Goal: Task Accomplishment & Management: Use online tool/utility

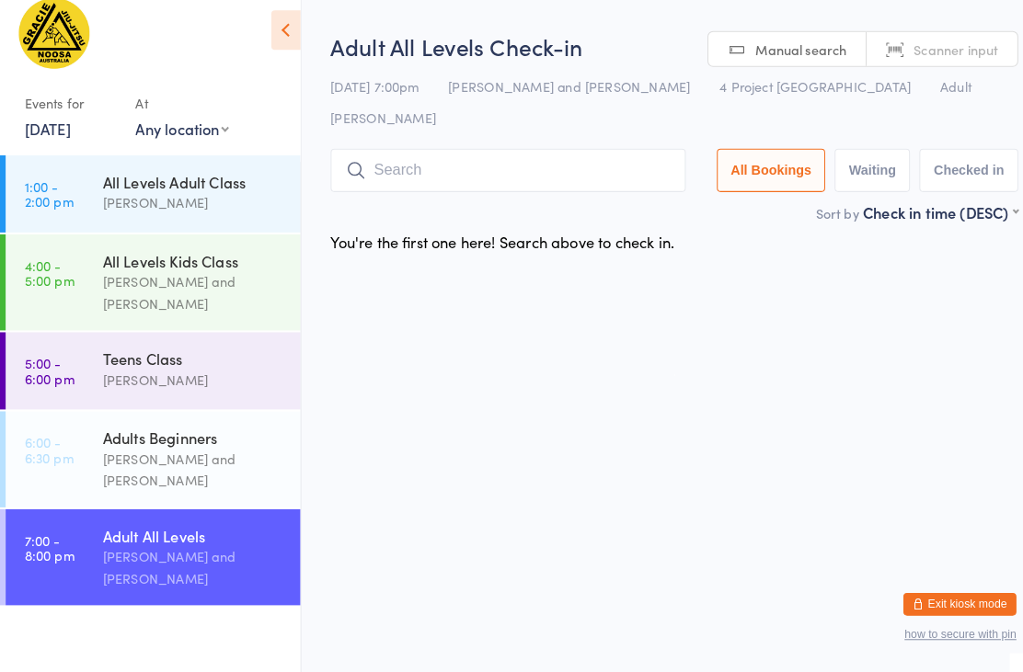
click at [414, 111] on div "Adult All Levels Check-in [DATE] 7:00pm [PERSON_NAME] and [PERSON_NAME] 4 Proje…" at bounding box center [658, 129] width 671 height 166
click at [602, 161] on input "search" at bounding box center [496, 182] width 347 height 42
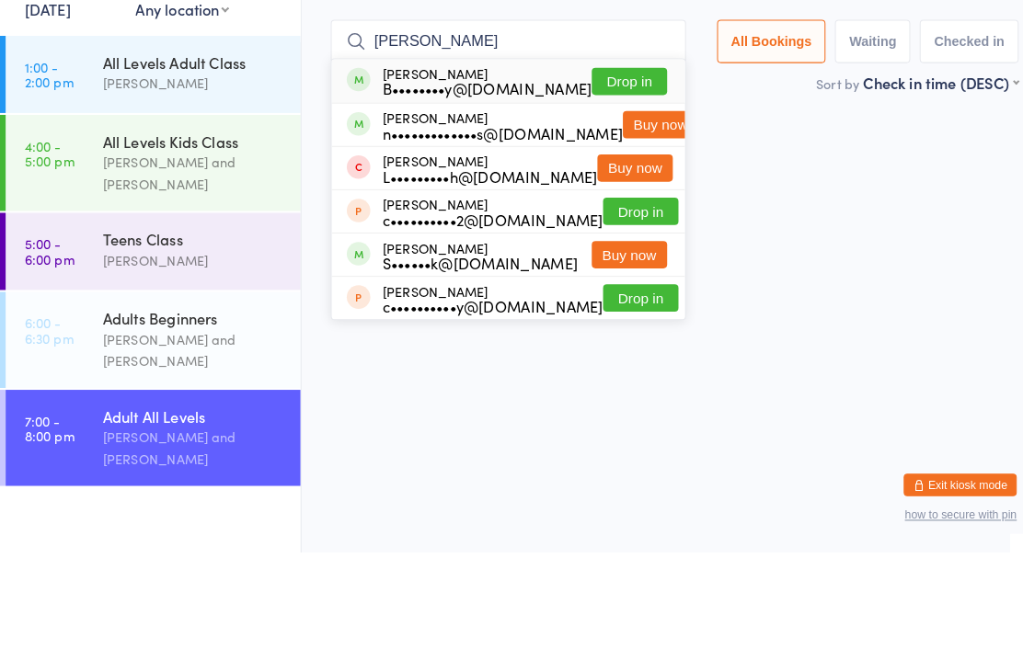
type input "[PERSON_NAME]"
click at [615, 199] on button "Drop in" at bounding box center [614, 212] width 74 height 27
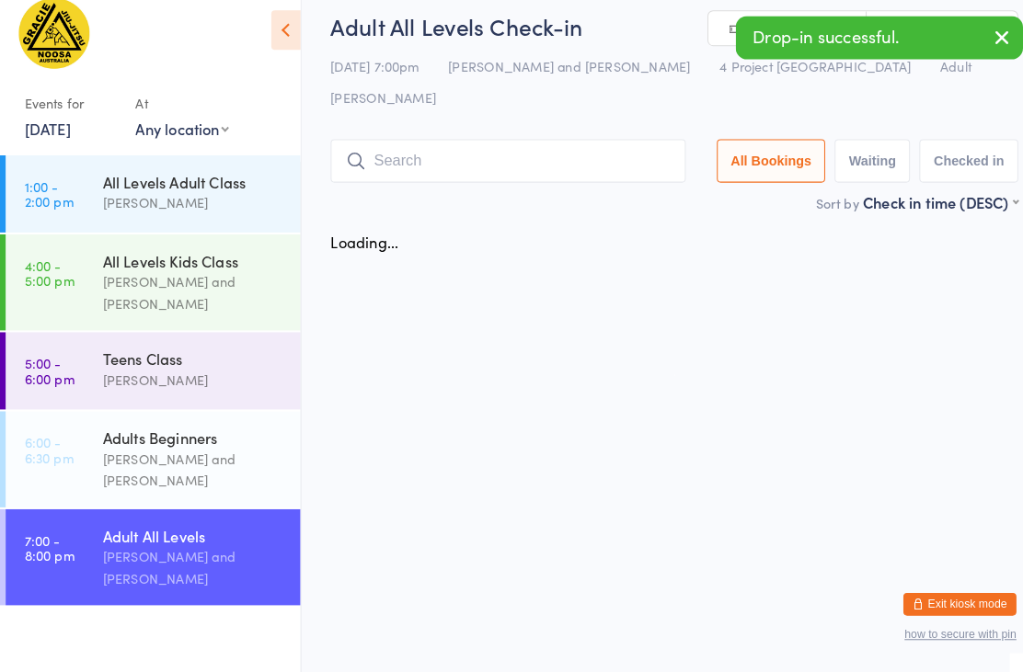
click at [491, 152] on input "search" at bounding box center [496, 173] width 347 height 42
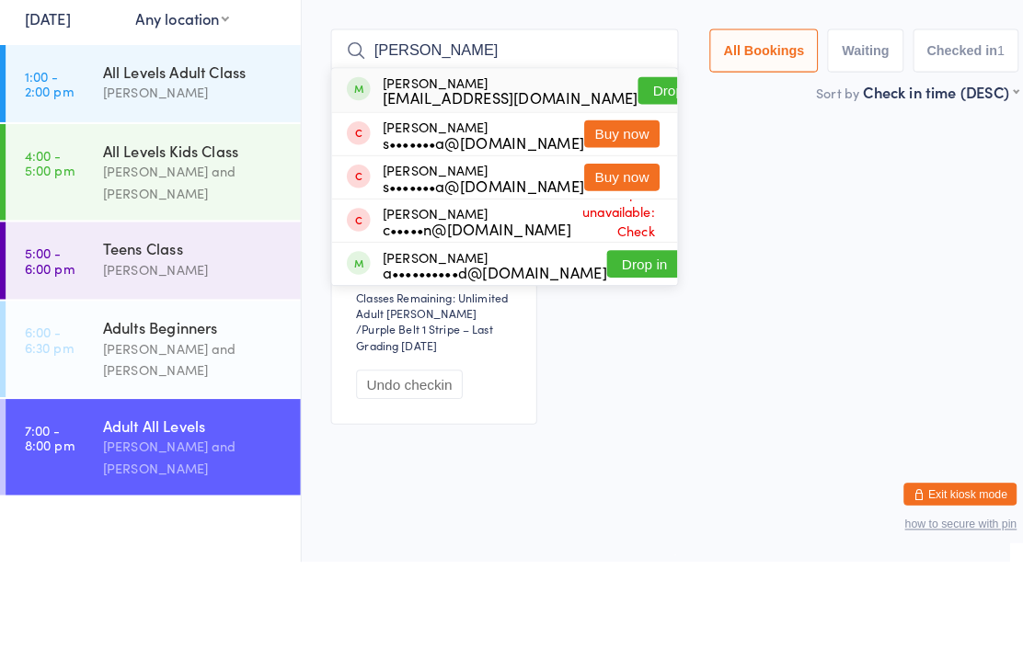
type input "[PERSON_NAME]"
click at [623, 199] on button "Drop in" at bounding box center [660, 212] width 74 height 27
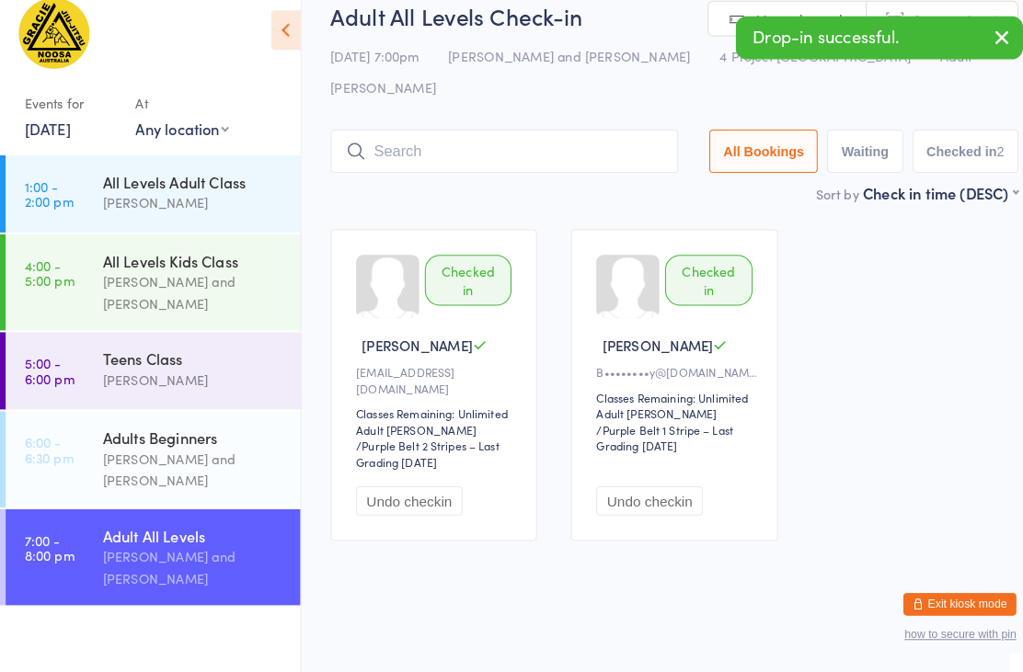
click at [503, 143] on input "search" at bounding box center [492, 164] width 339 height 42
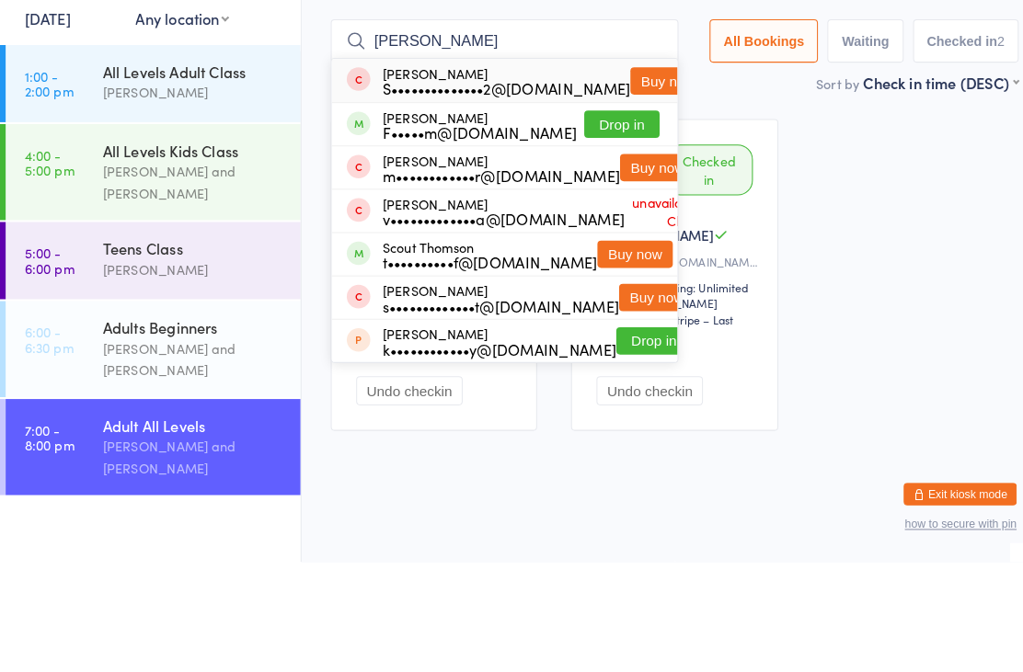
type input "[PERSON_NAME]"
click at [589, 232] on button "Drop in" at bounding box center [607, 245] width 74 height 27
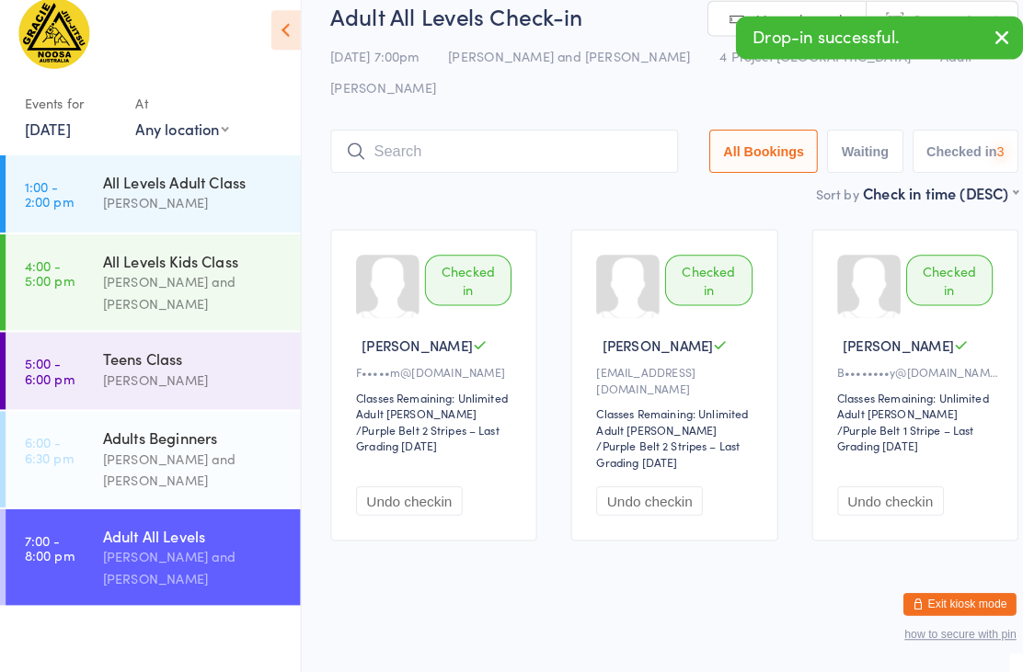
click at [513, 143] on input "search" at bounding box center [492, 164] width 339 height 42
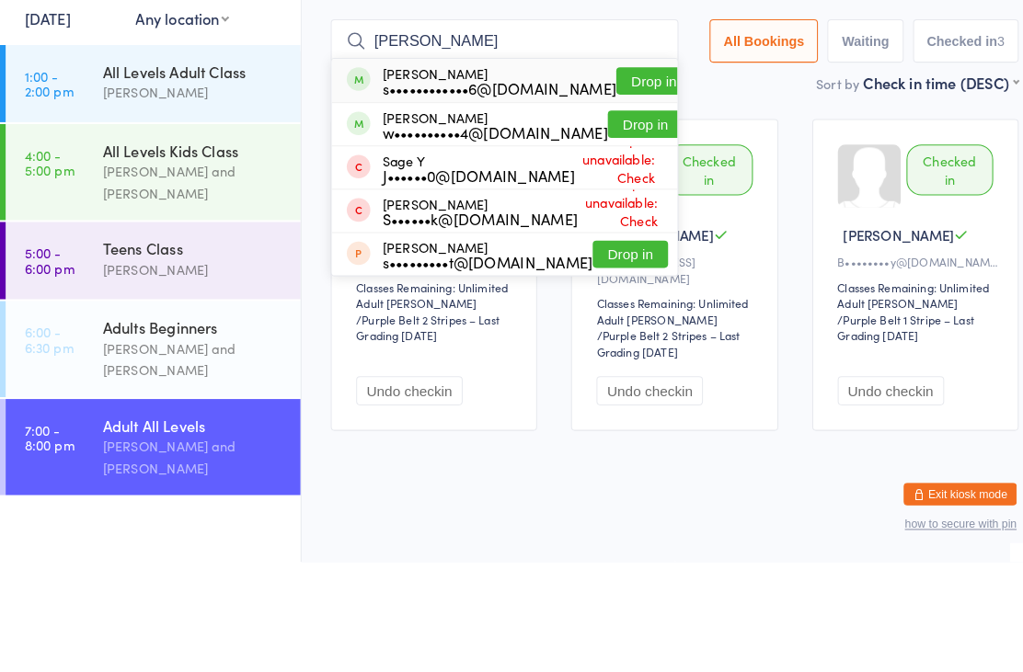
type input "[PERSON_NAME]"
click at [606, 189] on button "Drop in" at bounding box center [638, 202] width 74 height 27
